Goal: Task Accomplishment & Management: Complete application form

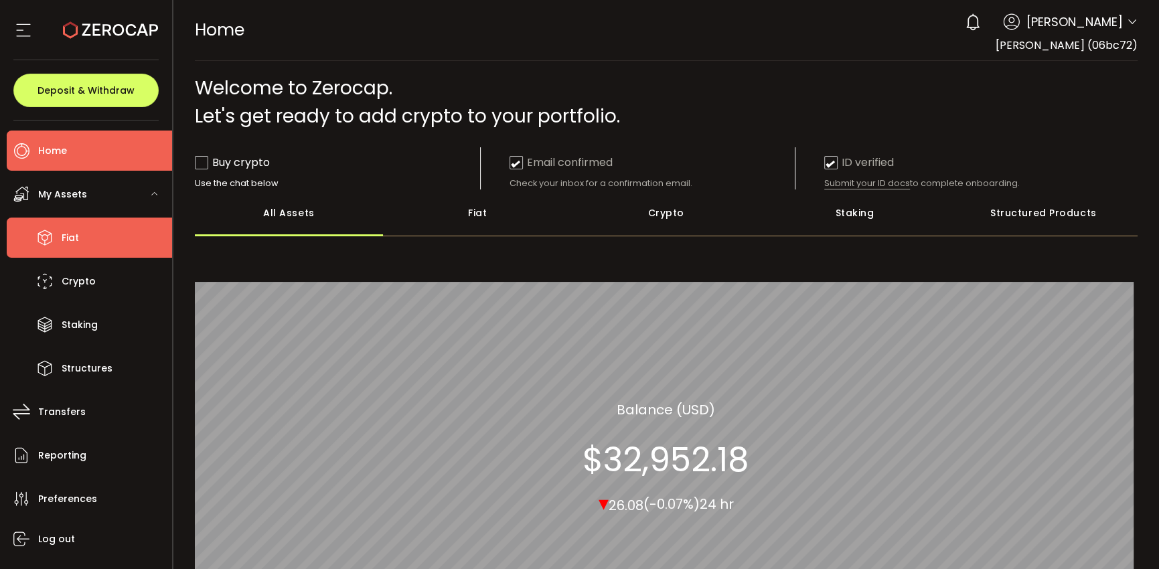
click at [68, 236] on span "Fiat" at bounding box center [70, 237] width 17 height 19
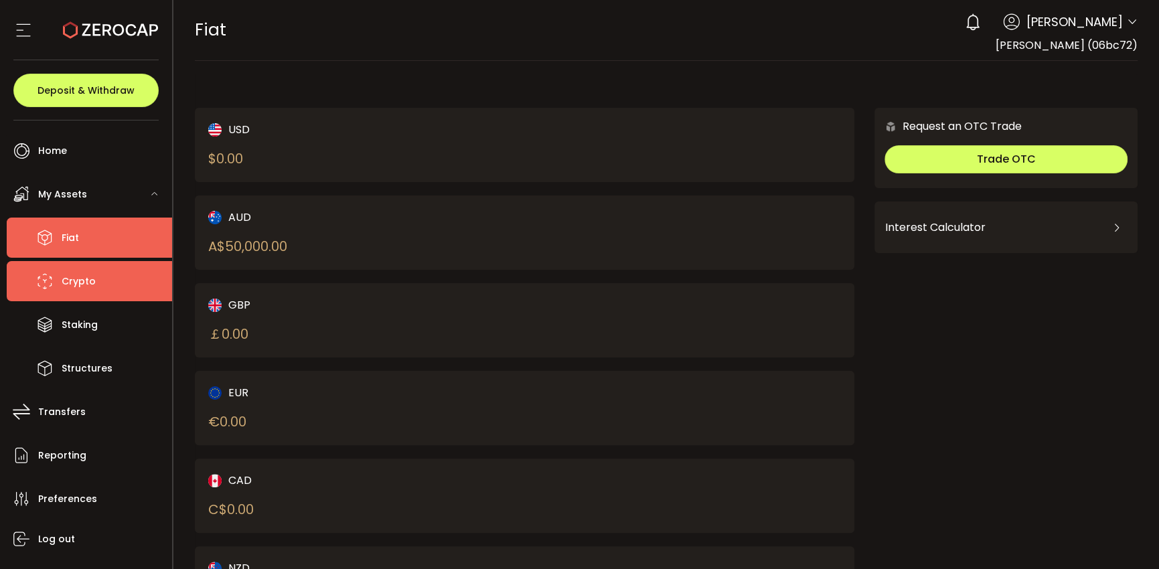
click at [55, 285] on li "Crypto" at bounding box center [89, 281] width 165 height 40
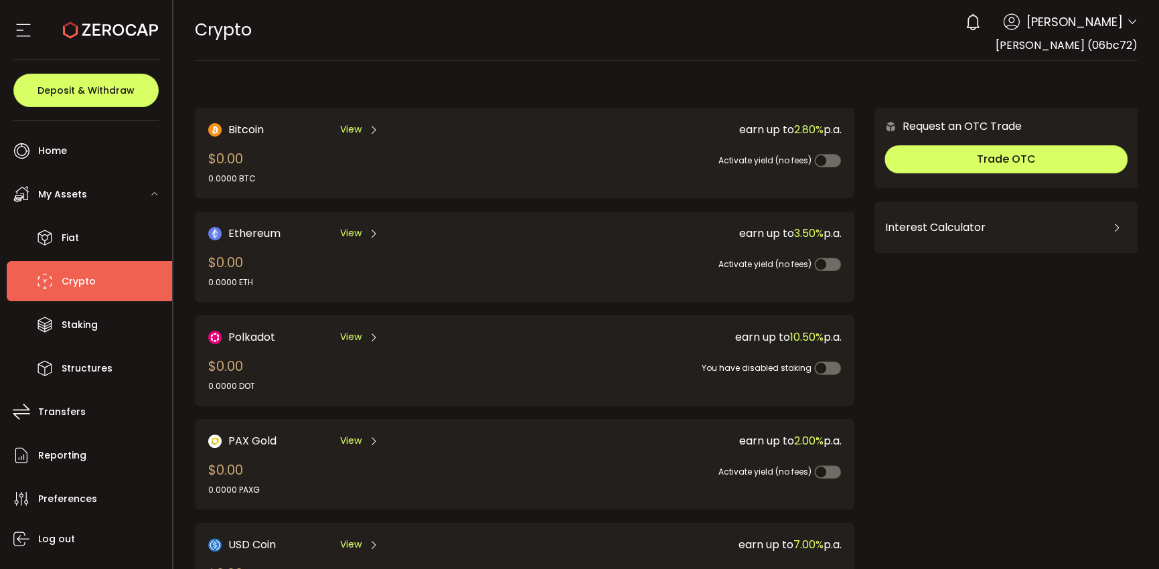
click at [358, 129] on span "View" at bounding box center [350, 130] width 21 height 14
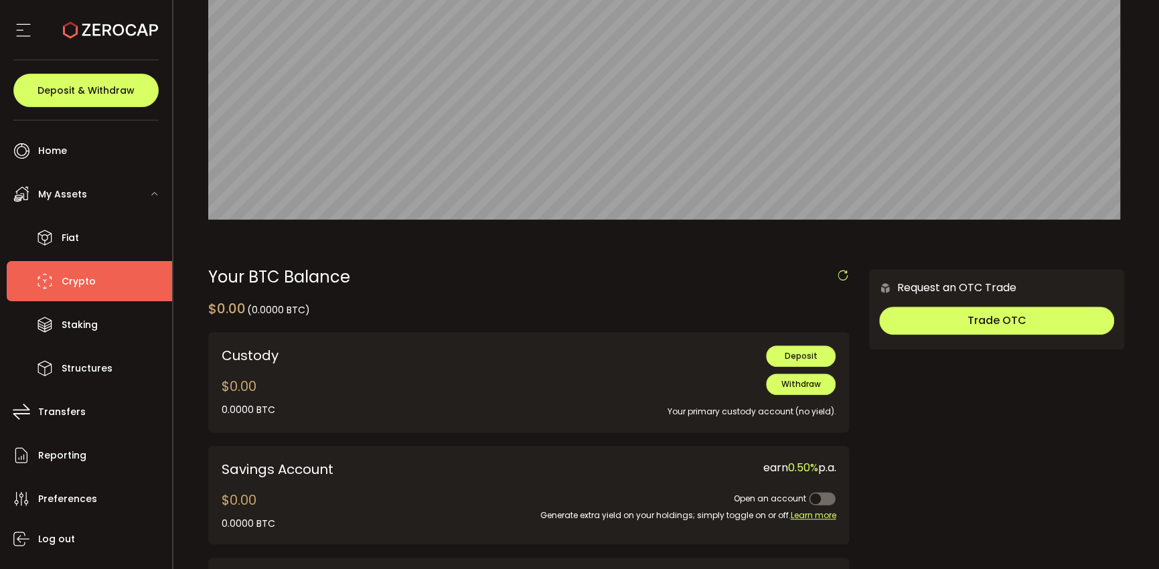
scroll to position [201, 0]
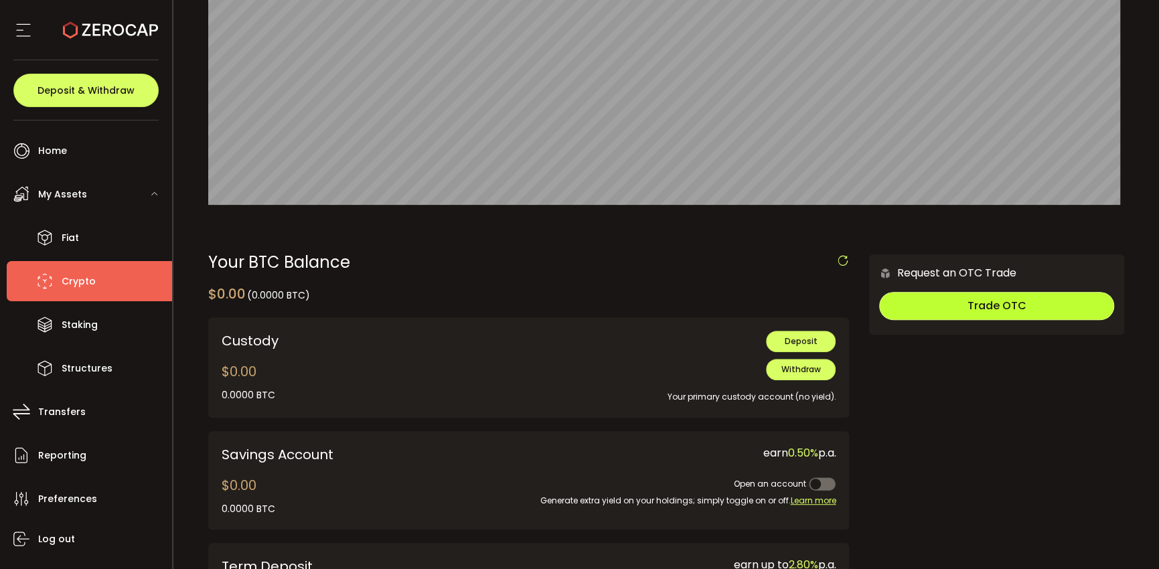
click at [1002, 299] on span "Trade OTC" at bounding box center [996, 305] width 59 height 15
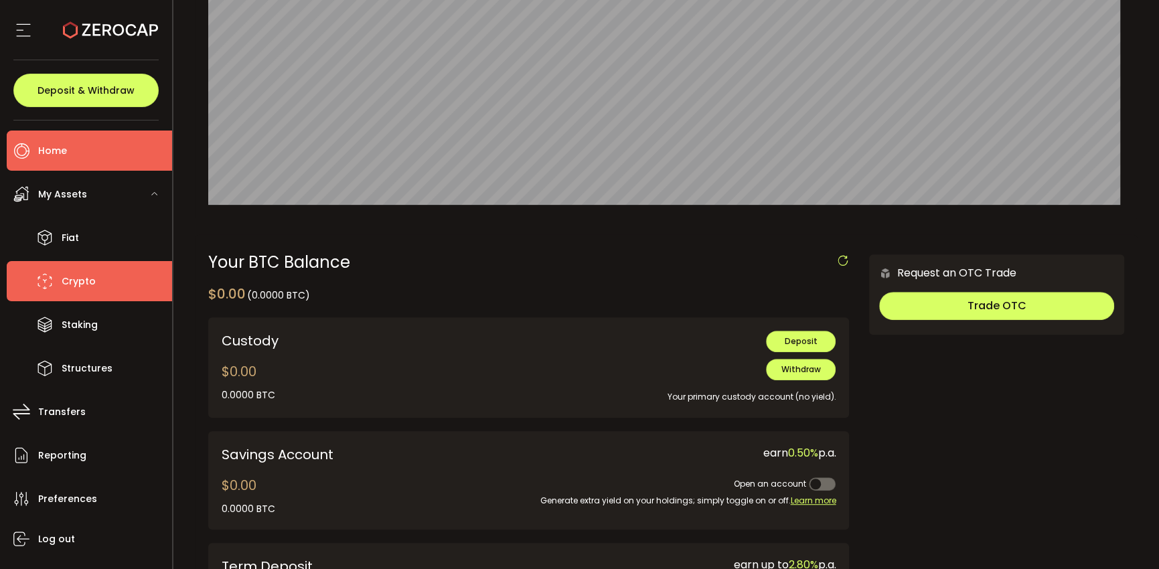
click at [48, 153] on span "Home" at bounding box center [52, 150] width 29 height 19
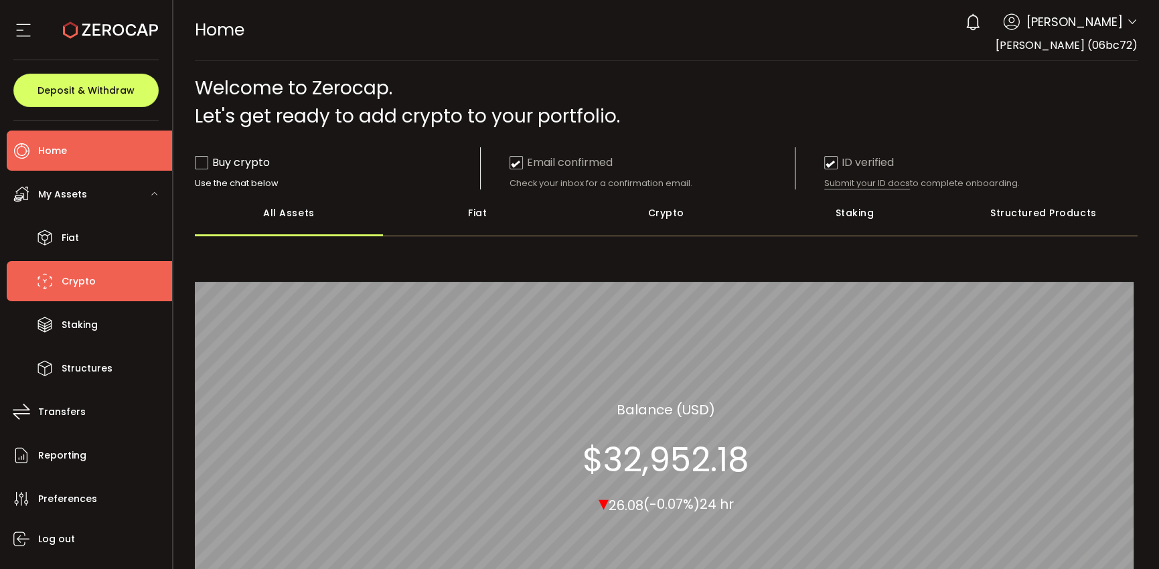
drag, startPoint x: 73, startPoint y: 283, endPoint x: 82, endPoint y: 283, distance: 9.4
click at [74, 283] on span "Crypto" at bounding box center [79, 281] width 34 height 19
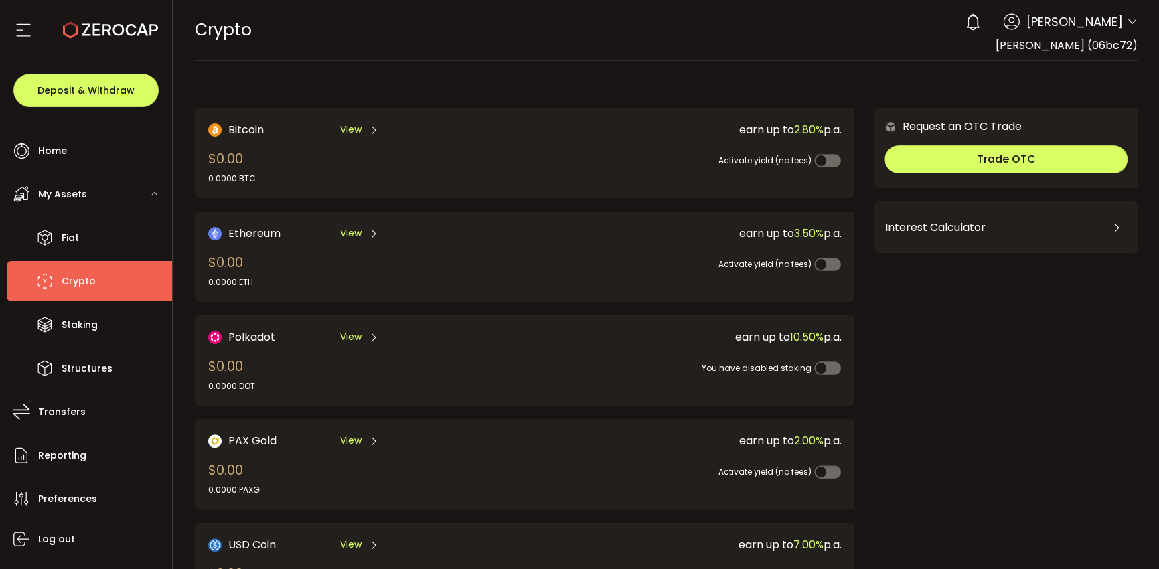
click at [353, 127] on span "View" at bounding box center [350, 130] width 21 height 14
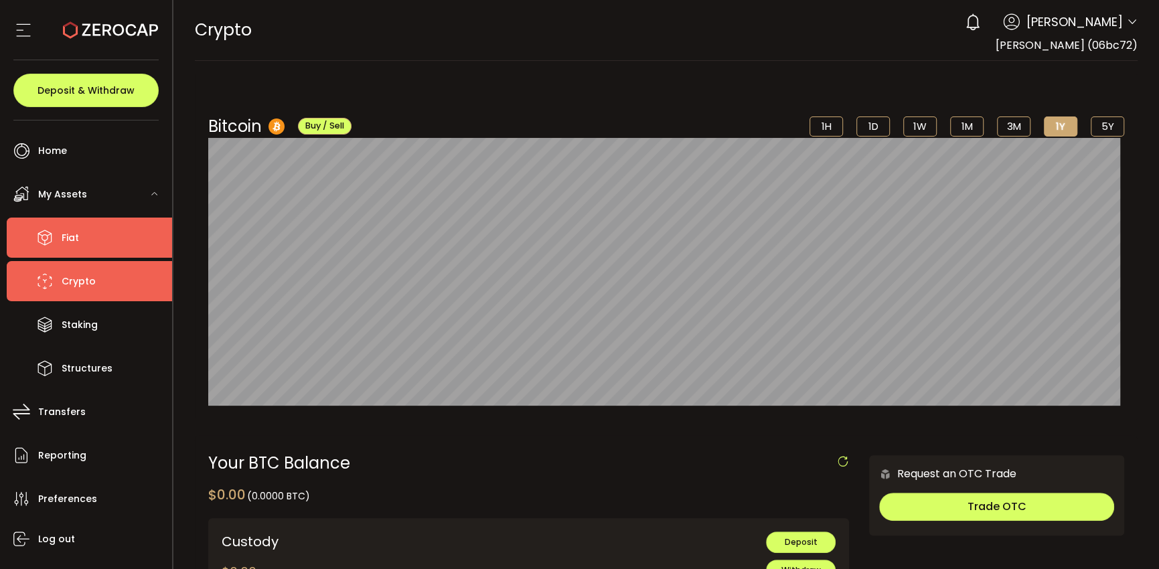
click at [71, 250] on li "Fiat" at bounding box center [89, 238] width 165 height 40
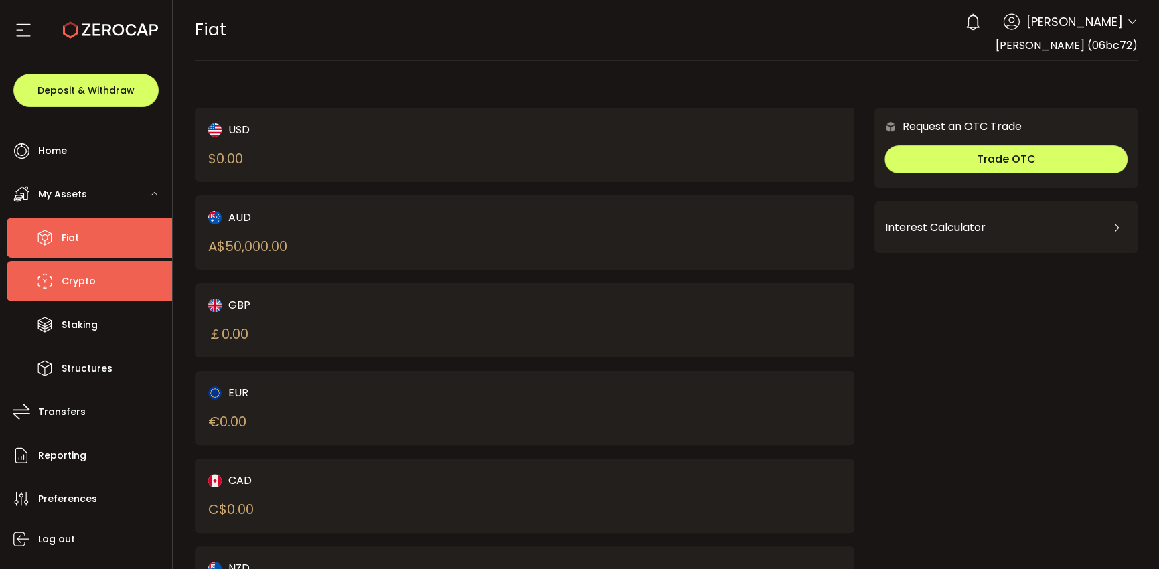
click at [76, 277] on span "Crypto" at bounding box center [79, 281] width 34 height 19
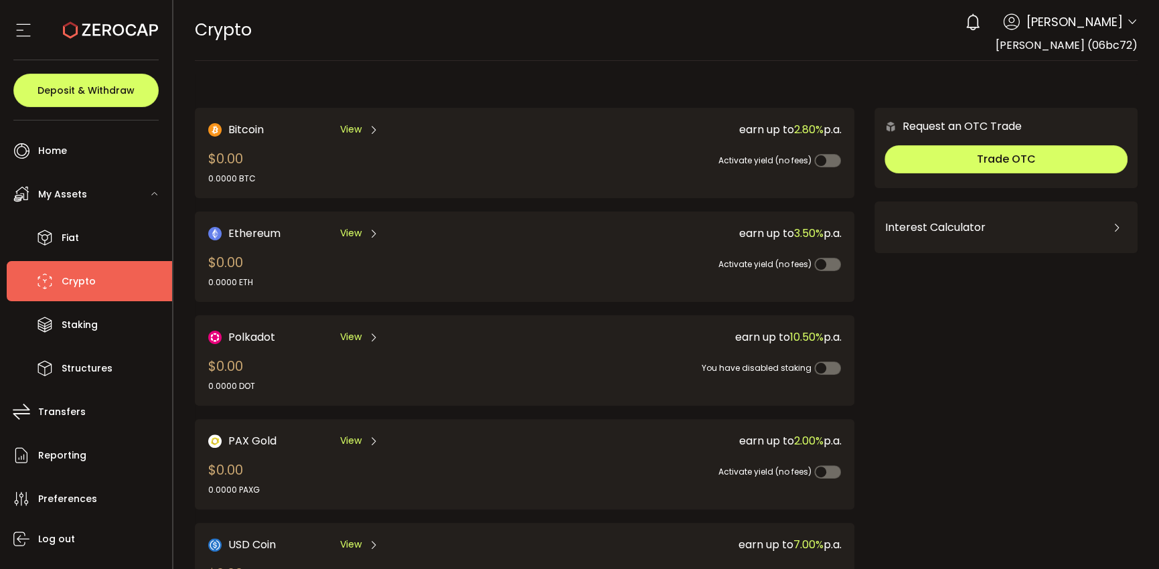
click at [554, 26] on div "CRYPTO Buy Power $0.00 USD Crypto Crypto Your verification is pending 0 [PERSON…" at bounding box center [666, 30] width 943 height 60
click at [97, 94] on span "Deposit & Withdraw" at bounding box center [85, 90] width 97 height 9
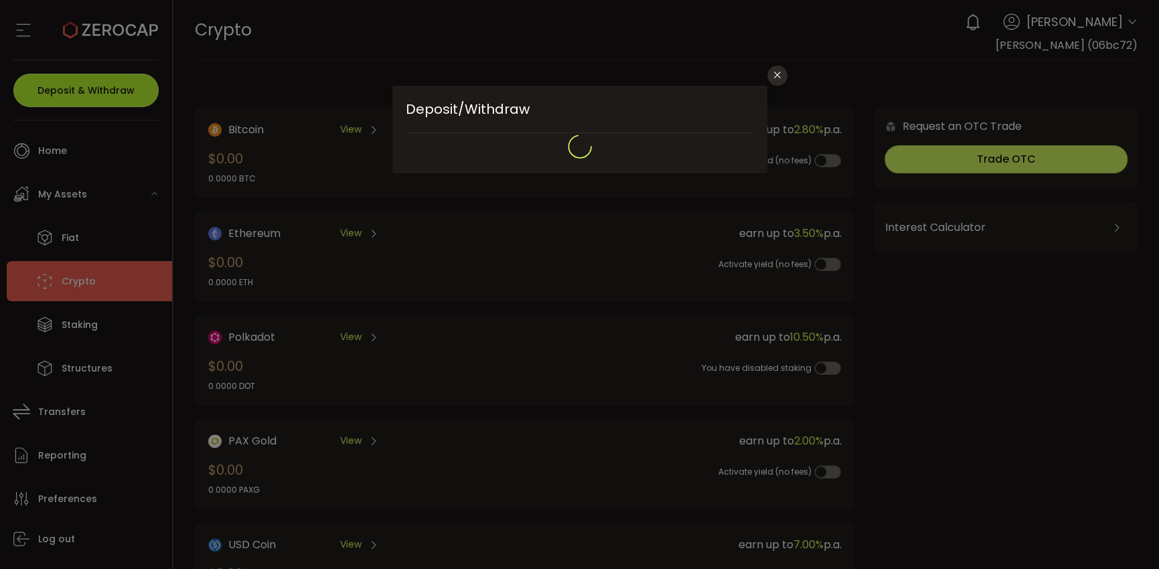
type input "**********"
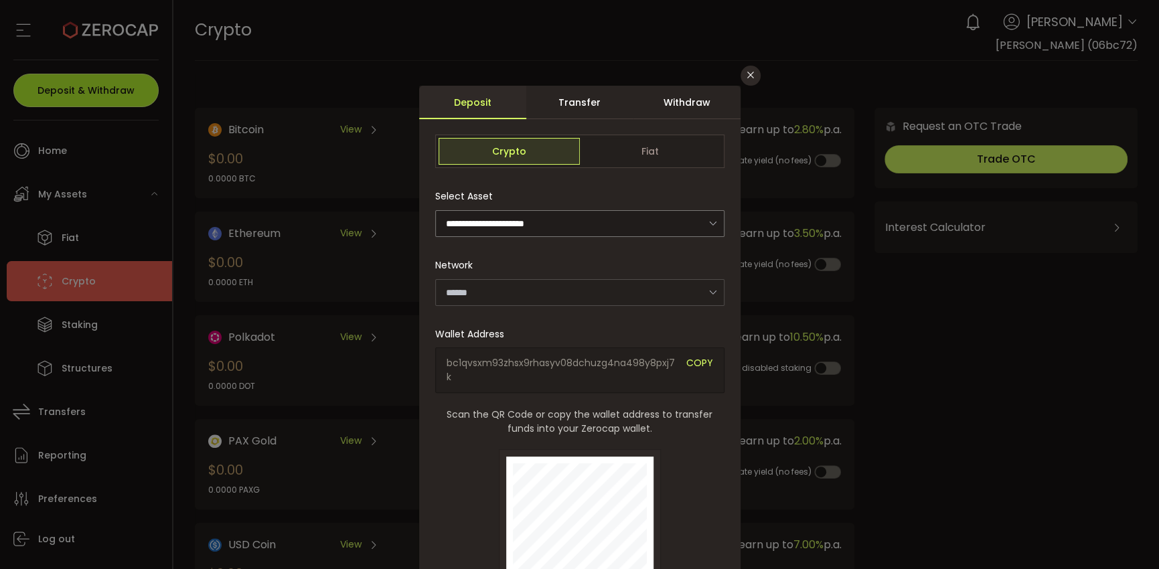
type input "*******"
click at [628, 137] on div "Crypto Fiat" at bounding box center [579, 151] width 289 height 33
click at [628, 151] on span "Fiat" at bounding box center [650, 151] width 141 height 27
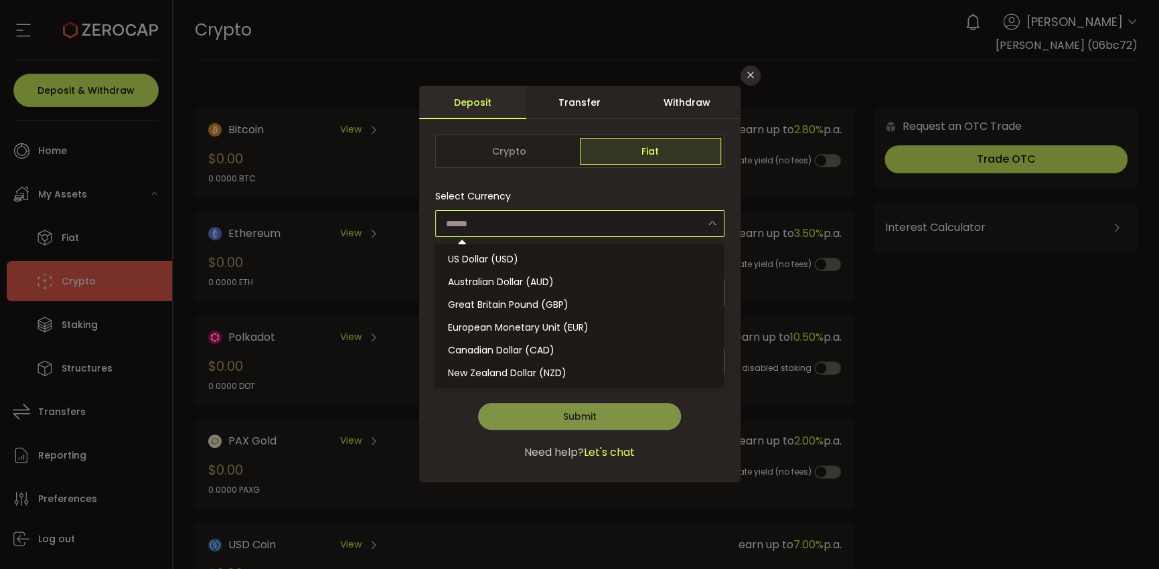
click at [550, 231] on input "dialog" at bounding box center [579, 223] width 289 height 27
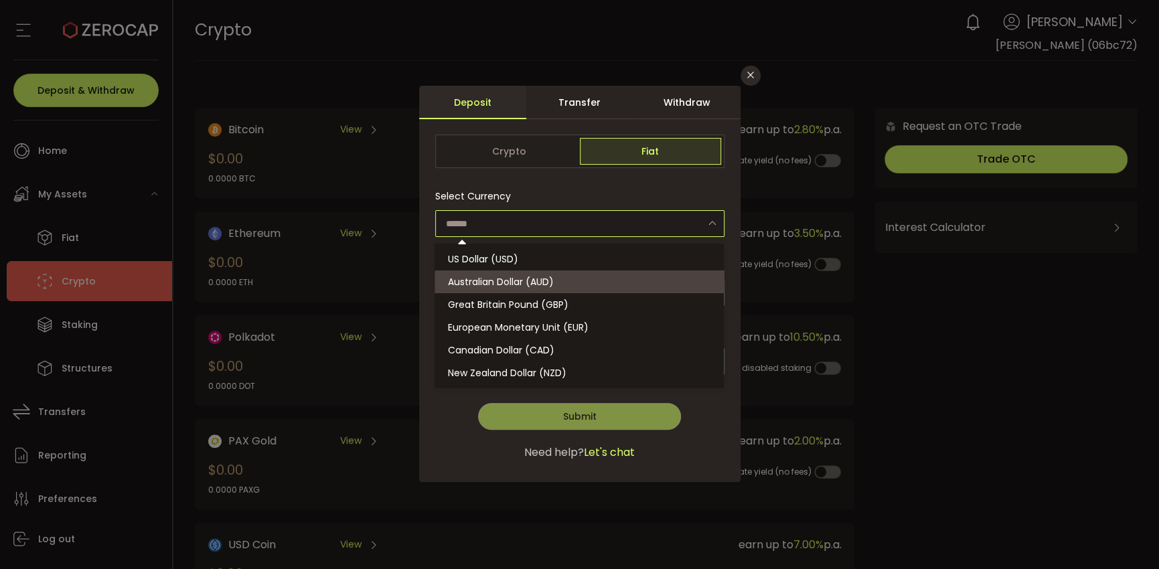
click at [509, 280] on span "Australian Dollar (AUD)" at bounding box center [501, 281] width 106 height 13
type input "**********"
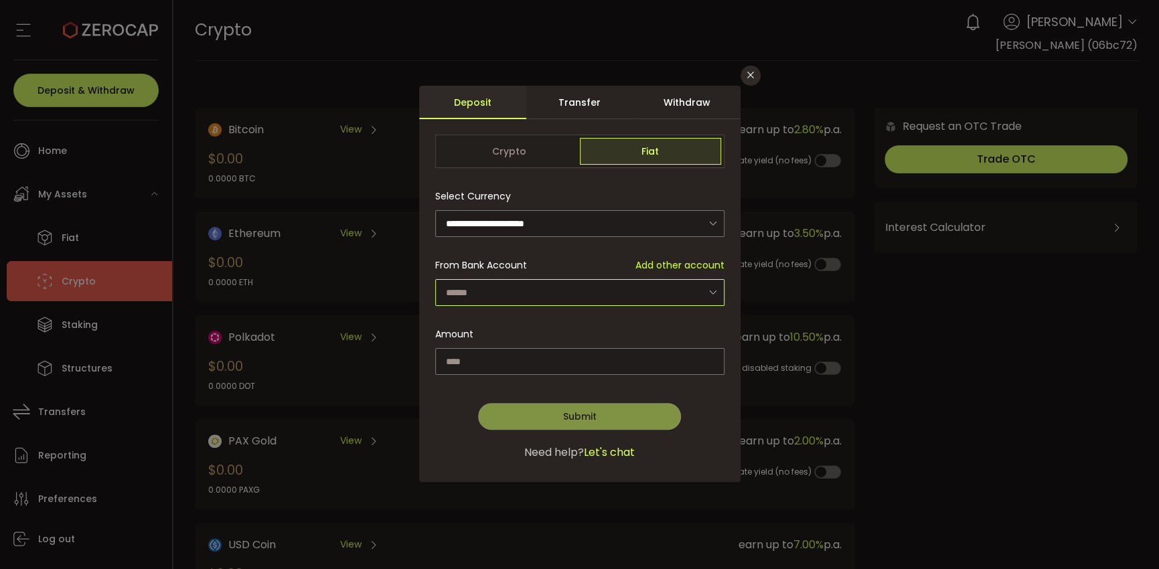
click at [549, 291] on input "dialog" at bounding box center [579, 292] width 289 height 27
click at [493, 315] on ul "[PERSON_NAME] - 7567" at bounding box center [581, 328] width 293 height 31
click at [556, 323] on span "[PERSON_NAME] - 7567" at bounding box center [502, 327] width 108 height 13
type input "**********"
click at [524, 365] on input "dialog" at bounding box center [579, 361] width 289 height 27
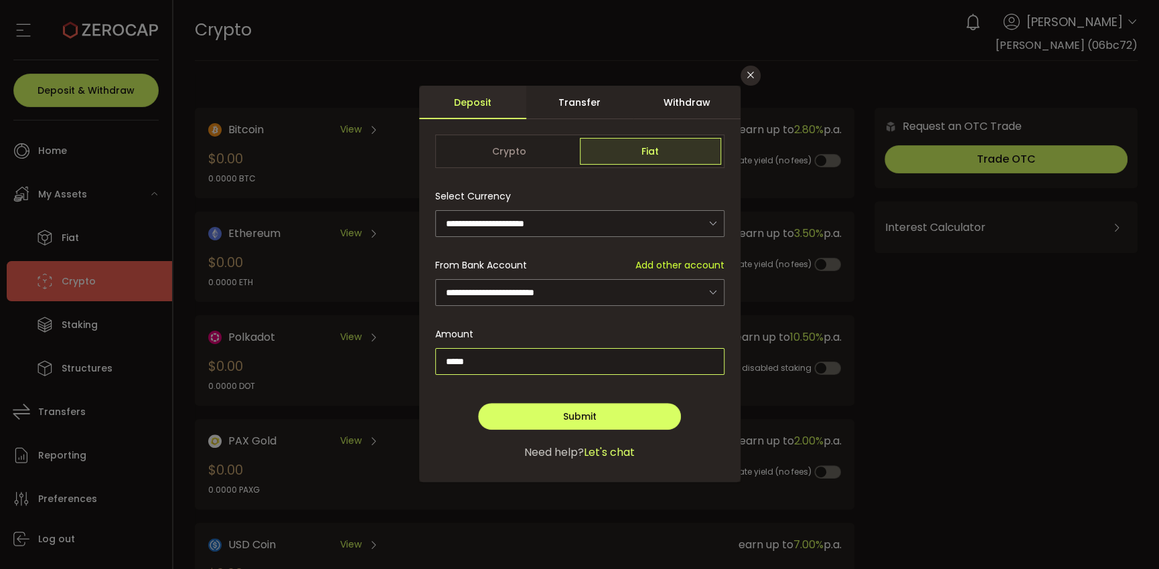
type input "*****"
click at [590, 414] on span "Submit" at bounding box center [578, 416] width 33 height 13
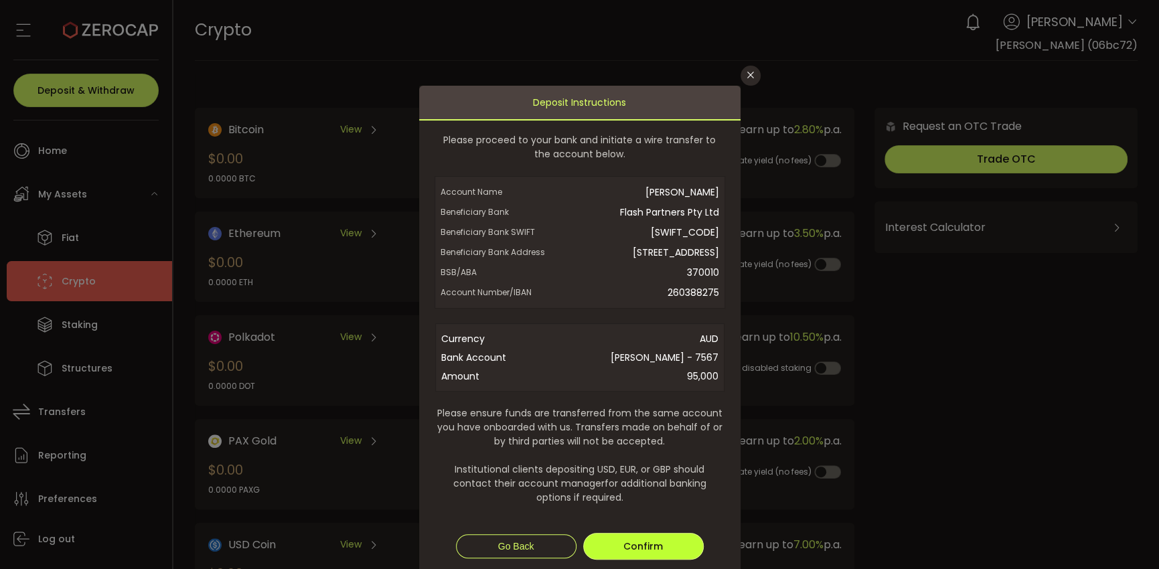
click at [675, 560] on button "Confirm" at bounding box center [643, 546] width 121 height 27
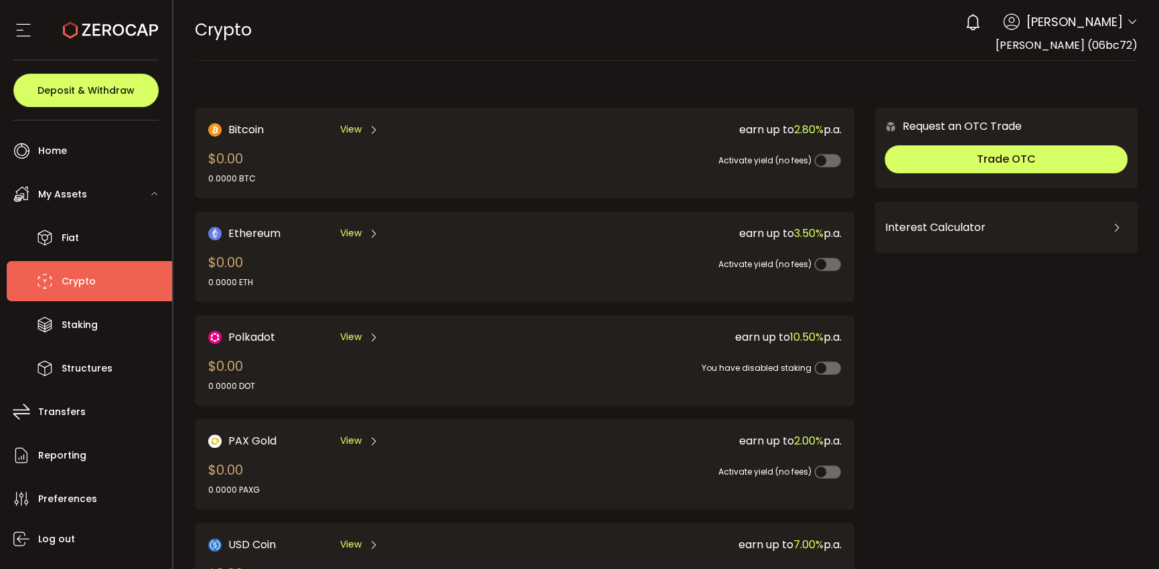
click at [688, 74] on div "Bitcoin View $0.00 0.0000 BTC earn up to 2.80% p.a. Activate yield (no fees) Et…" at bounding box center [666, 421] width 943 height 695
click at [518, 45] on div "CRYPTO Buy Power $0.00 USD Crypto Crypto Your verification is pending 0 [PERSON…" at bounding box center [666, 30] width 943 height 60
click at [364, 60] on div "CRYPTO Buy Power $0.00 USD Crypto Crypto Your verification is pending 0 [PERSON…" at bounding box center [666, 30] width 943 height 60
click at [694, 72] on main "Bitcoin View $0.00 0.0000 BTC earn up to 2.80% p.a. Activate yield (no fees) Et…" at bounding box center [666, 428] width 986 height 735
click at [615, 54] on div "CRYPTO Buy Power $0.00 USD Crypto Crypto Your verification is pending 0 [PERSON…" at bounding box center [666, 30] width 943 height 60
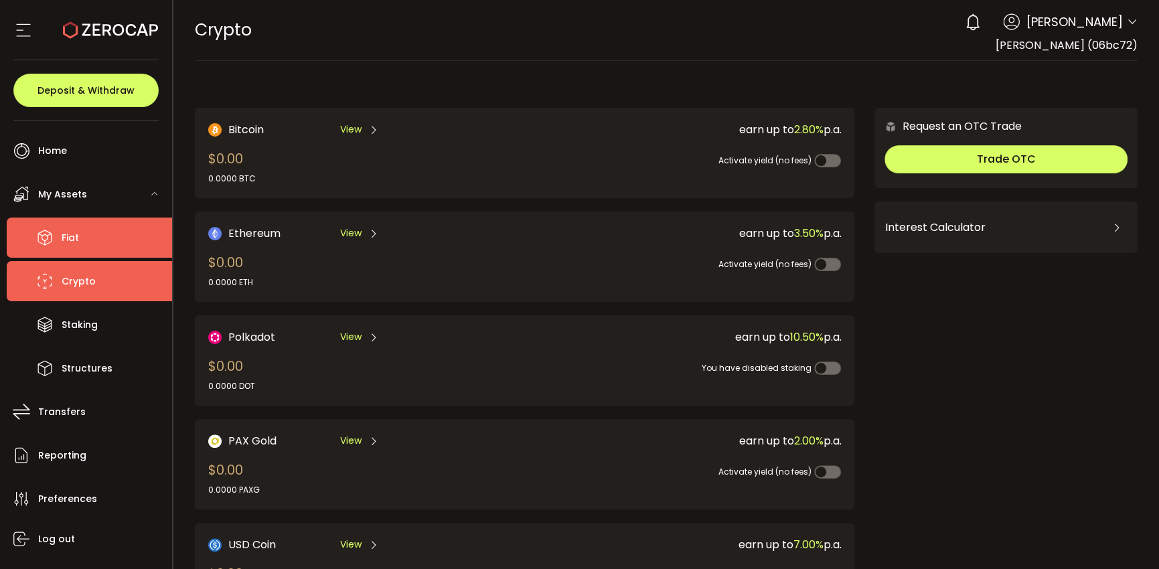
click at [69, 239] on span "Fiat" at bounding box center [70, 237] width 17 height 19
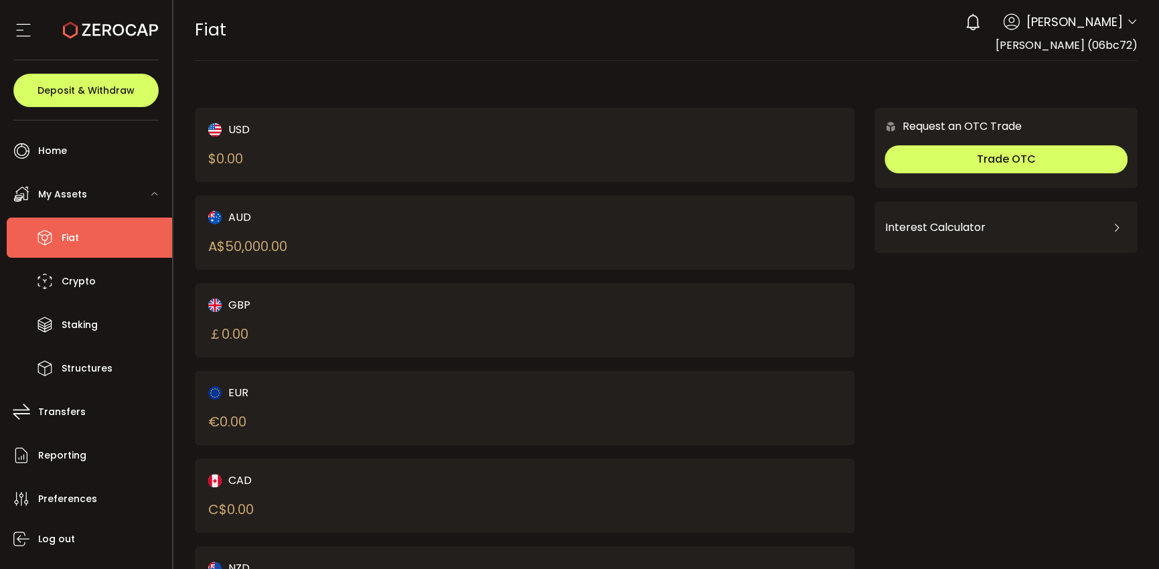
click at [501, 81] on div "USD $ 0.00 AUD A$ 50,000.00 GBP ￡ 0.00 EUR € 0.00 CAD C$ 0.00 NZD Request an OT…" at bounding box center [666, 354] width 943 height 560
click at [72, 193] on span "My Assets" at bounding box center [62, 194] width 49 height 19
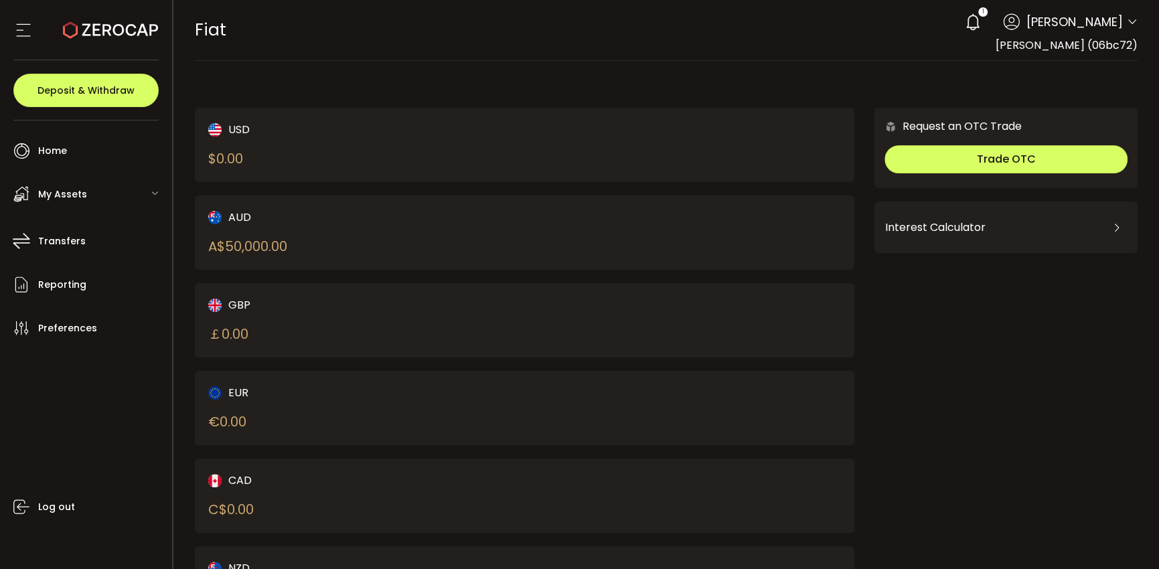
click at [72, 193] on span "My Assets" at bounding box center [62, 194] width 49 height 19
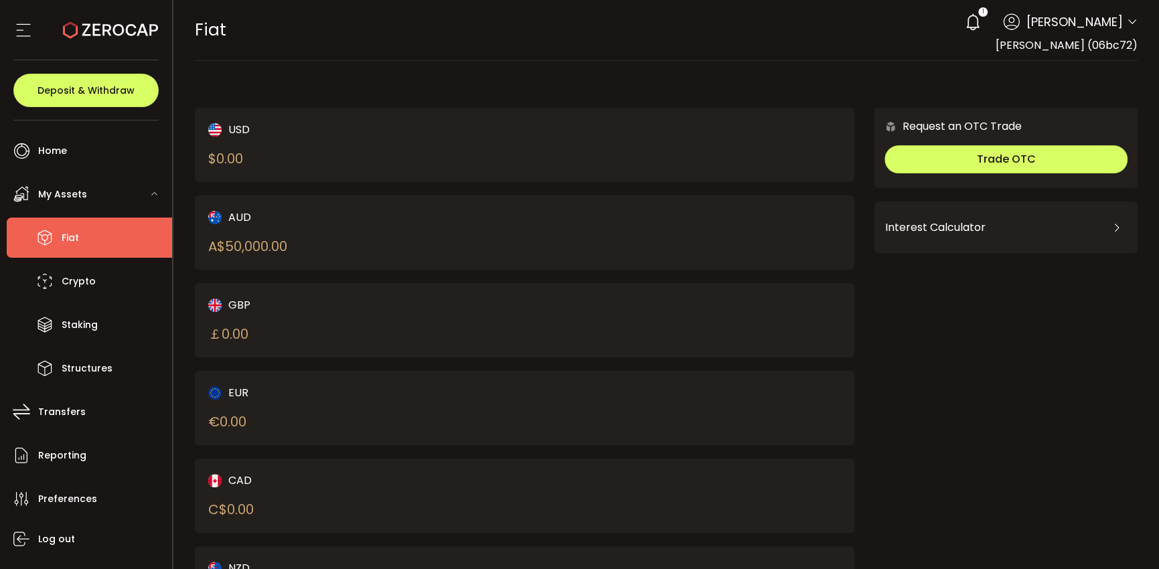
click at [74, 238] on span "Fiat" at bounding box center [70, 237] width 17 height 19
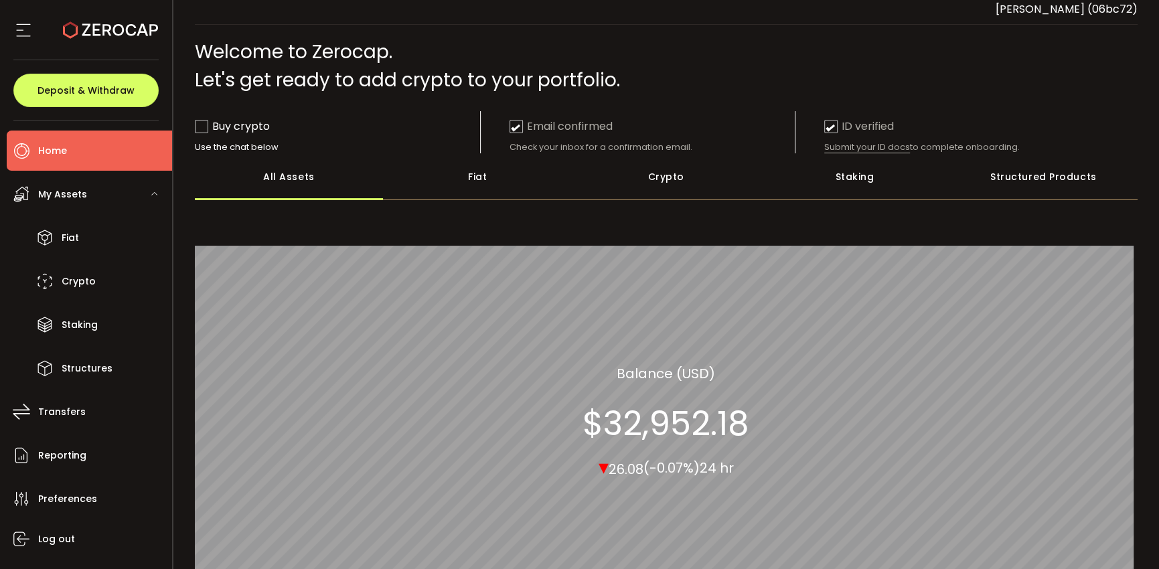
scroll to position [67, 0]
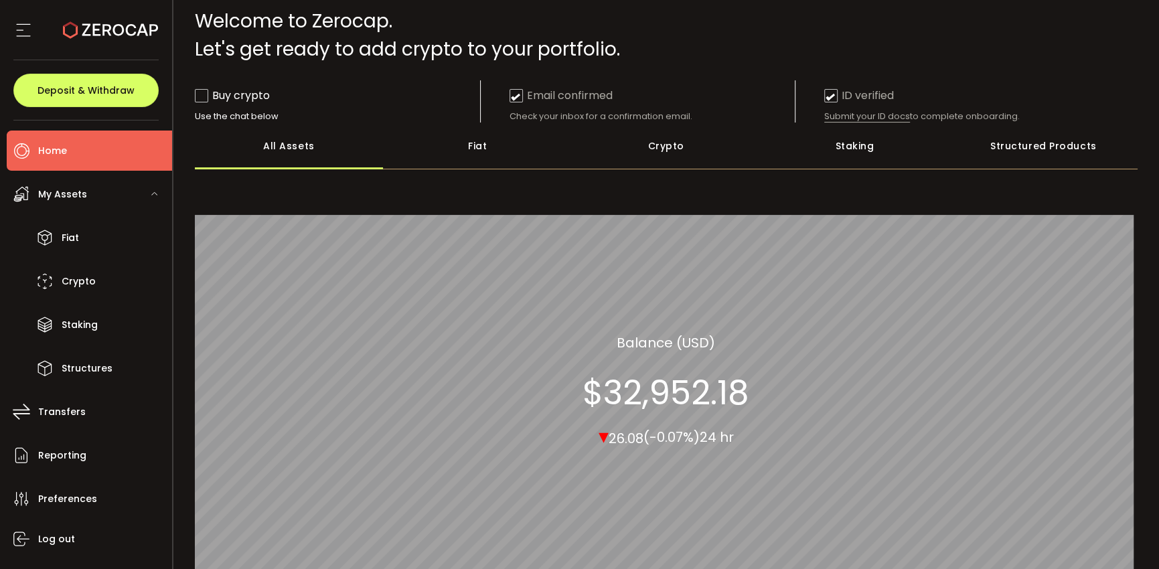
click at [68, 190] on span "My Assets" at bounding box center [62, 194] width 49 height 19
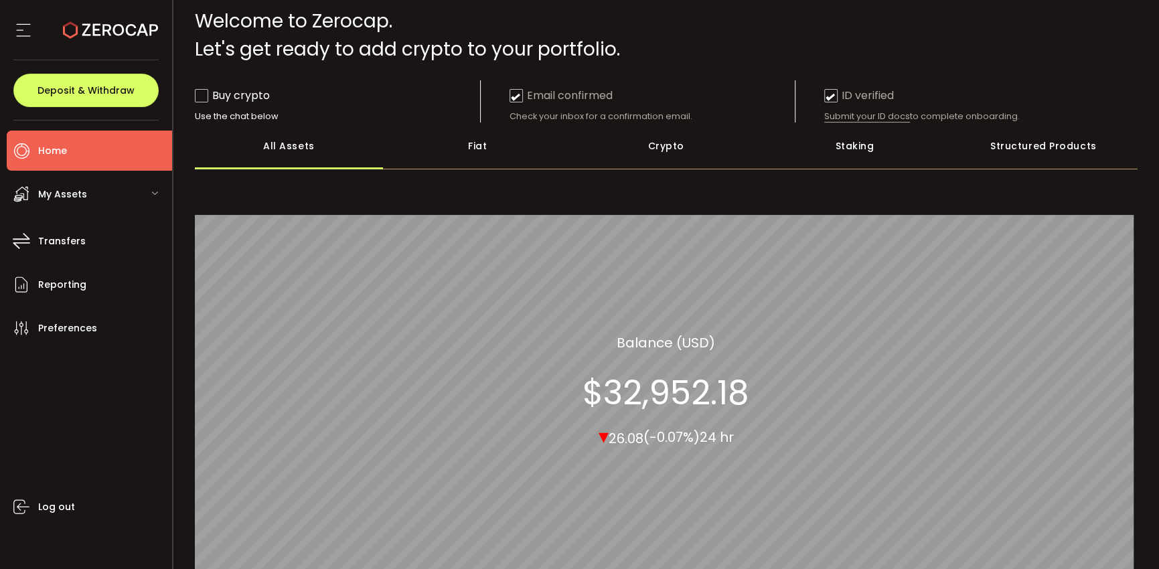
click at [68, 190] on span "My Assets" at bounding box center [62, 194] width 49 height 19
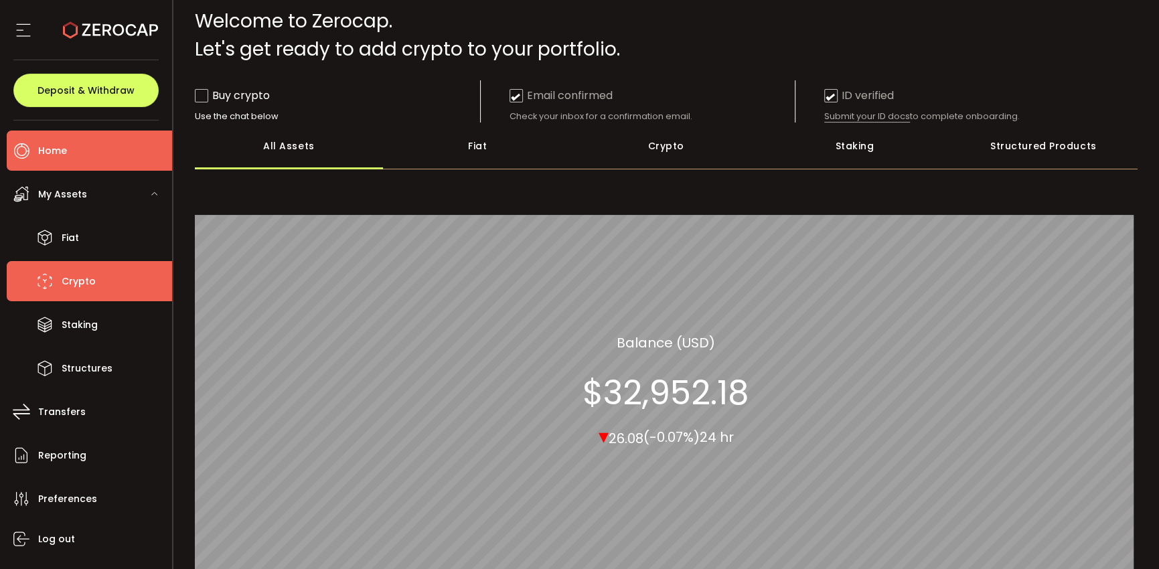
click at [84, 285] on span "Crypto" at bounding box center [79, 281] width 34 height 19
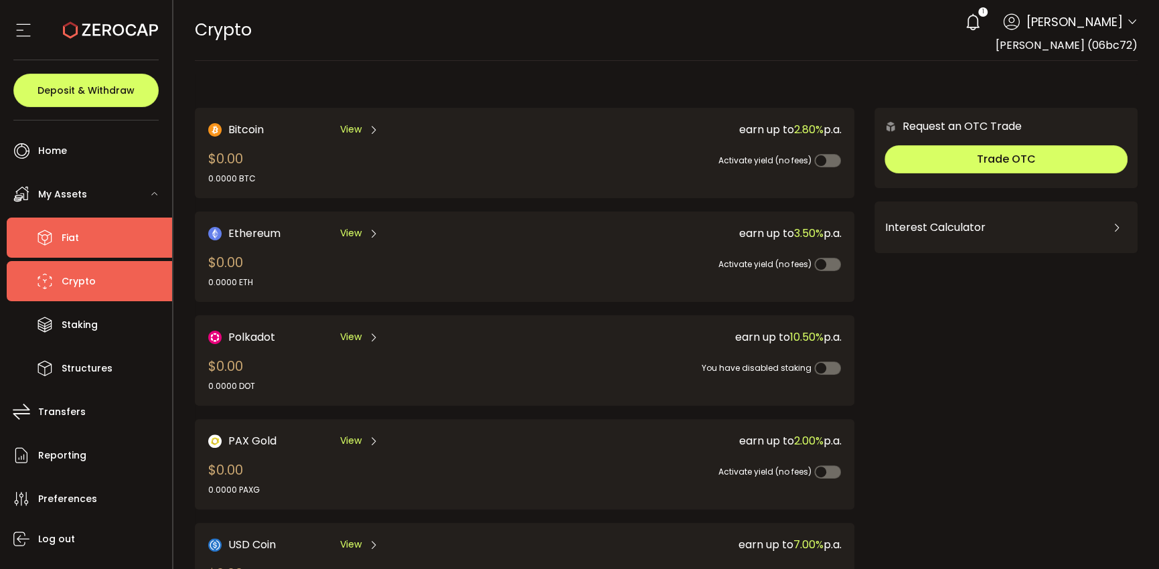
click at [80, 240] on li "Fiat" at bounding box center [89, 238] width 165 height 40
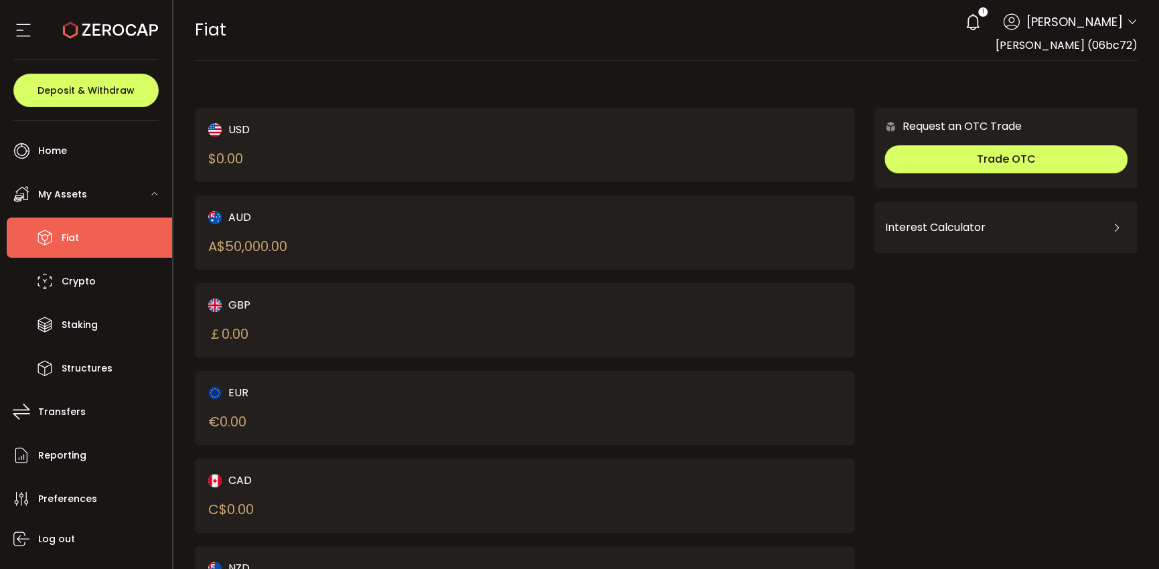
click at [981, 11] on span "1" at bounding box center [982, 11] width 2 height 9
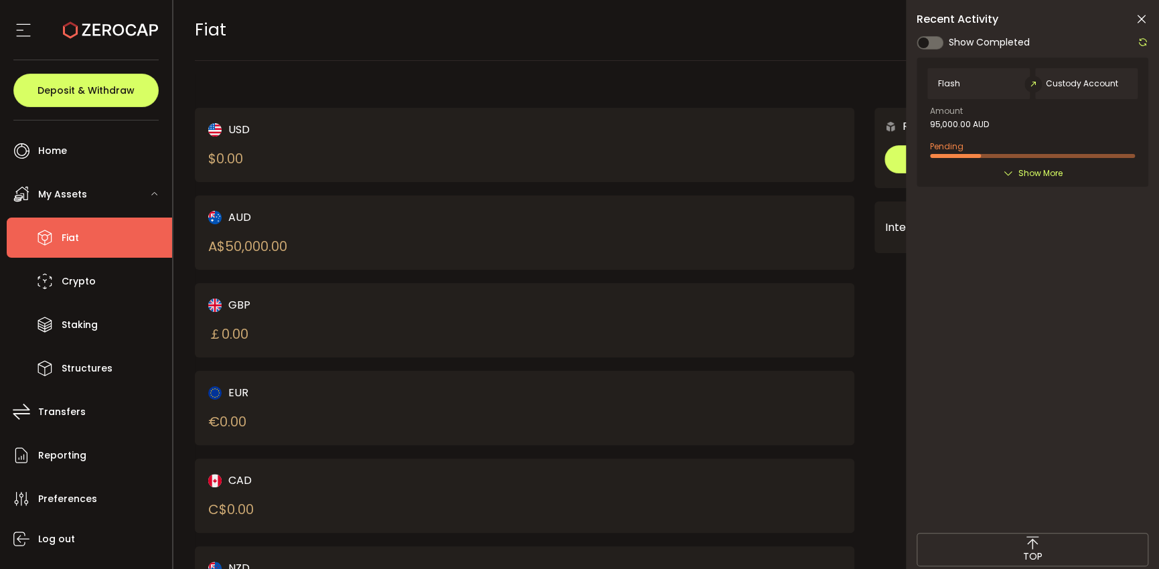
click at [1010, 173] on icon at bounding box center [1007, 173] width 11 height 11
click at [1006, 169] on icon at bounding box center [1007, 173] width 11 height 11
click at [1028, 169] on span "Show More" at bounding box center [1040, 173] width 44 height 13
